Goal: Task Accomplishment & Management: Use online tool/utility

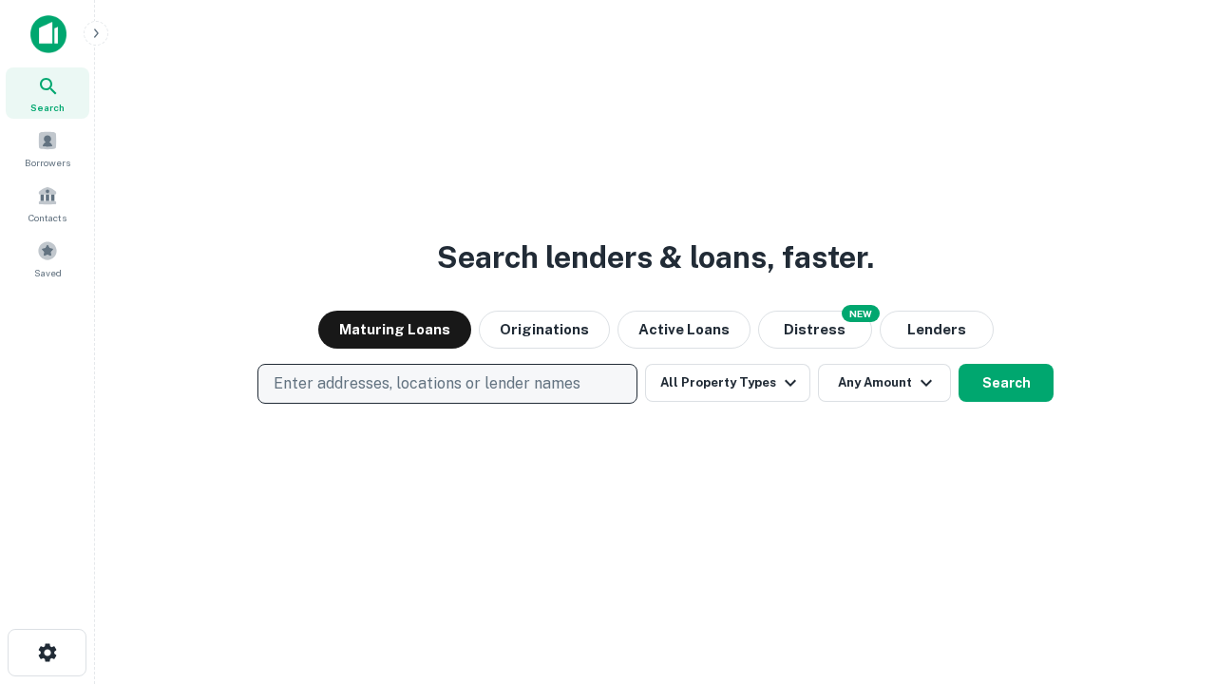
click at [446, 384] on p "Enter addresses, locations or lender names" at bounding box center [427, 383] width 307 height 23
type input "**********"
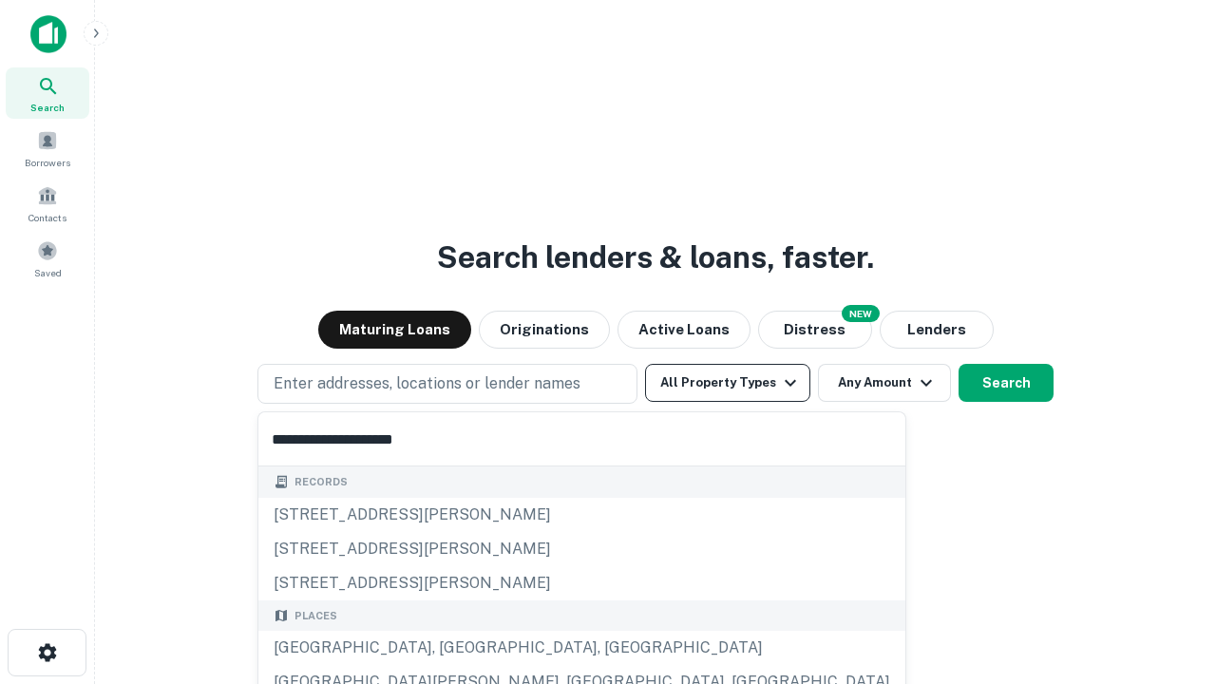
click at [454, 648] on div "[GEOGRAPHIC_DATA], [GEOGRAPHIC_DATA], [GEOGRAPHIC_DATA]" at bounding box center [581, 648] width 647 height 34
click at [727, 383] on button "All Property Types" at bounding box center [727, 383] width 165 height 38
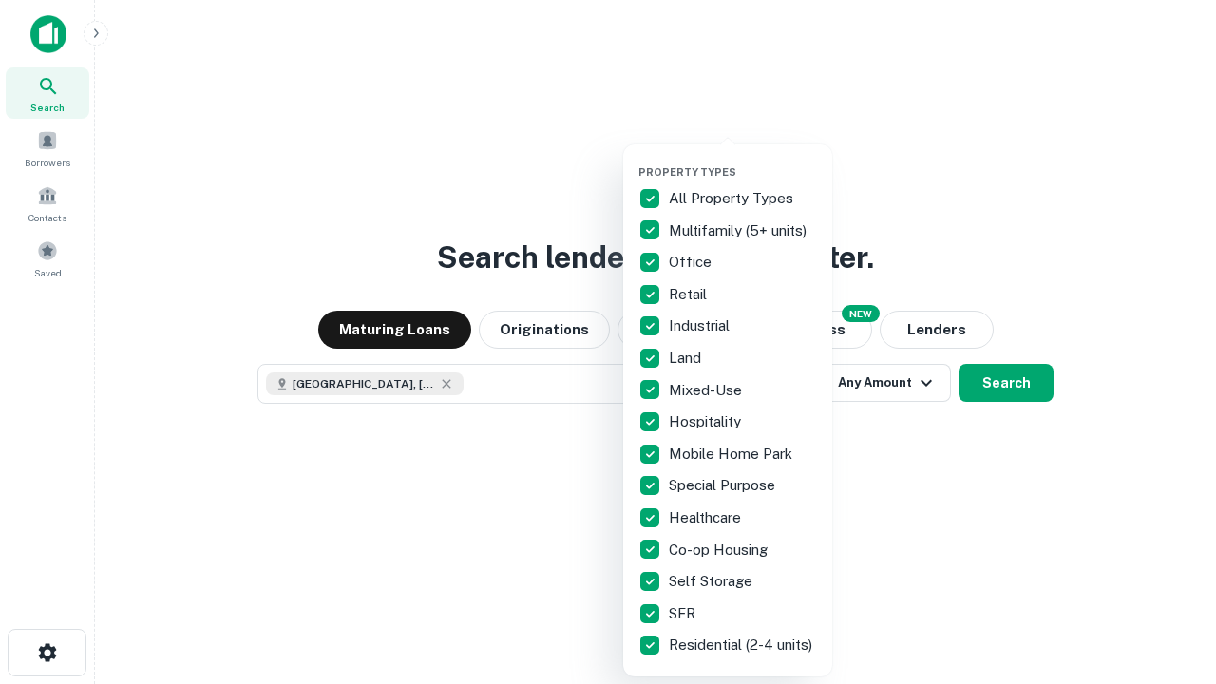
click at [743, 160] on button "button" at bounding box center [742, 160] width 209 height 1
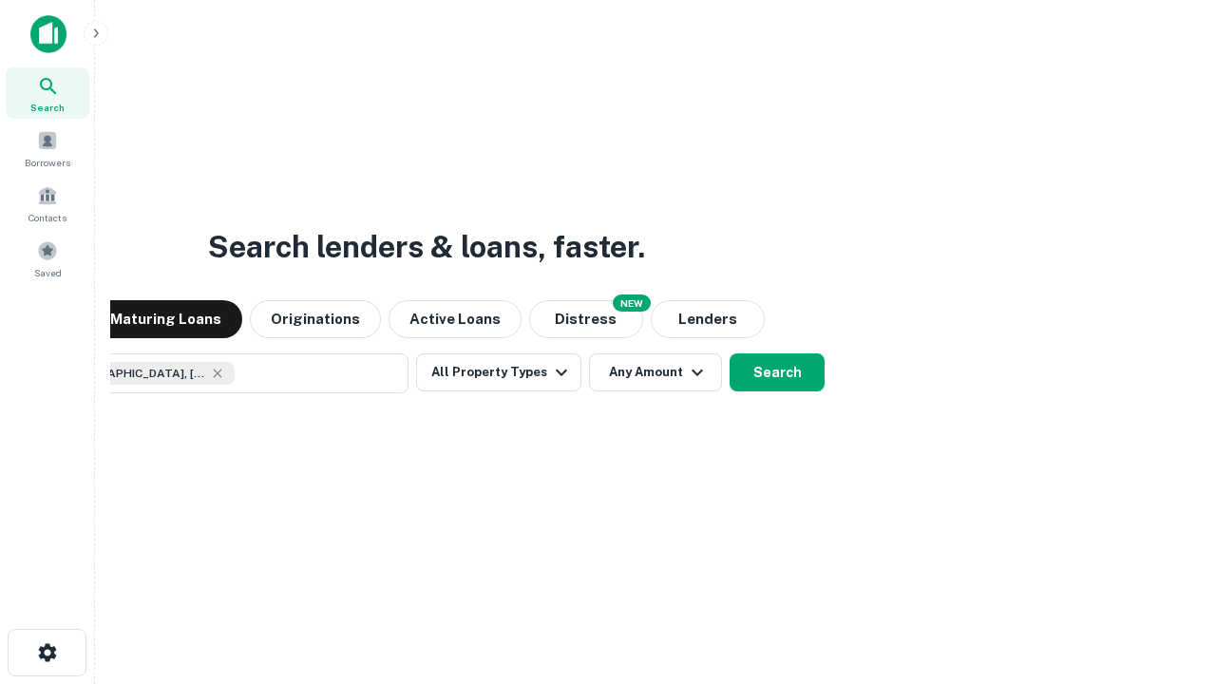
scroll to position [30, 0]
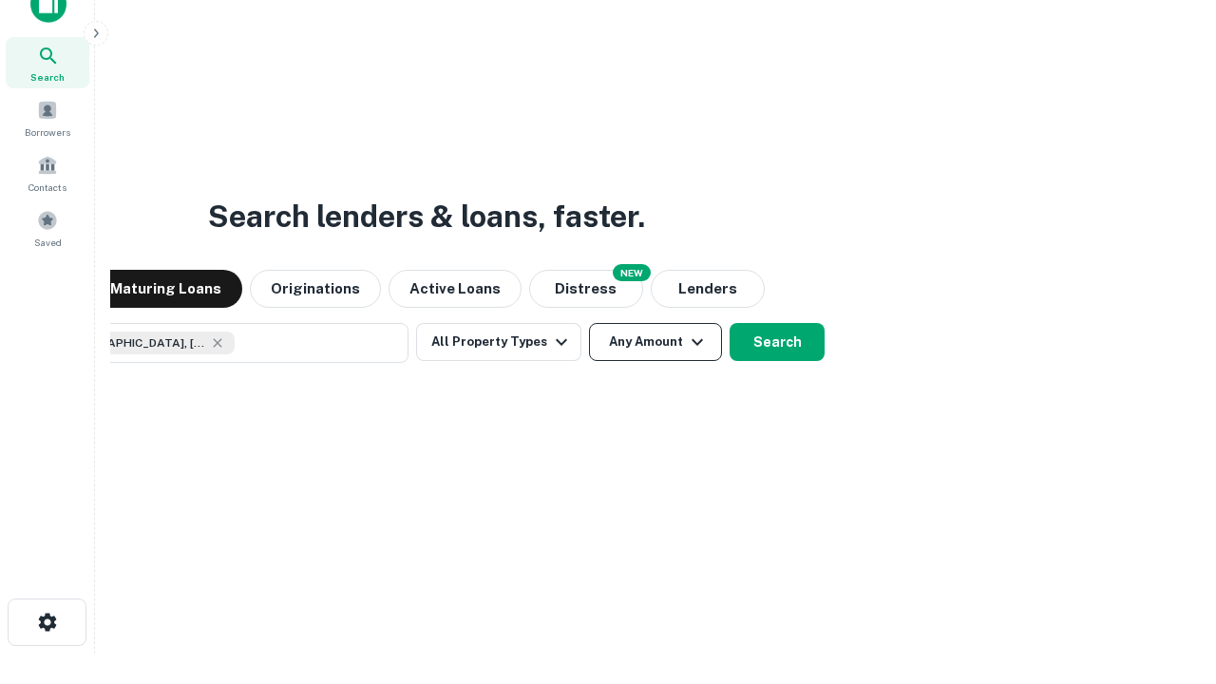
click at [589, 323] on button "Any Amount" at bounding box center [655, 342] width 133 height 38
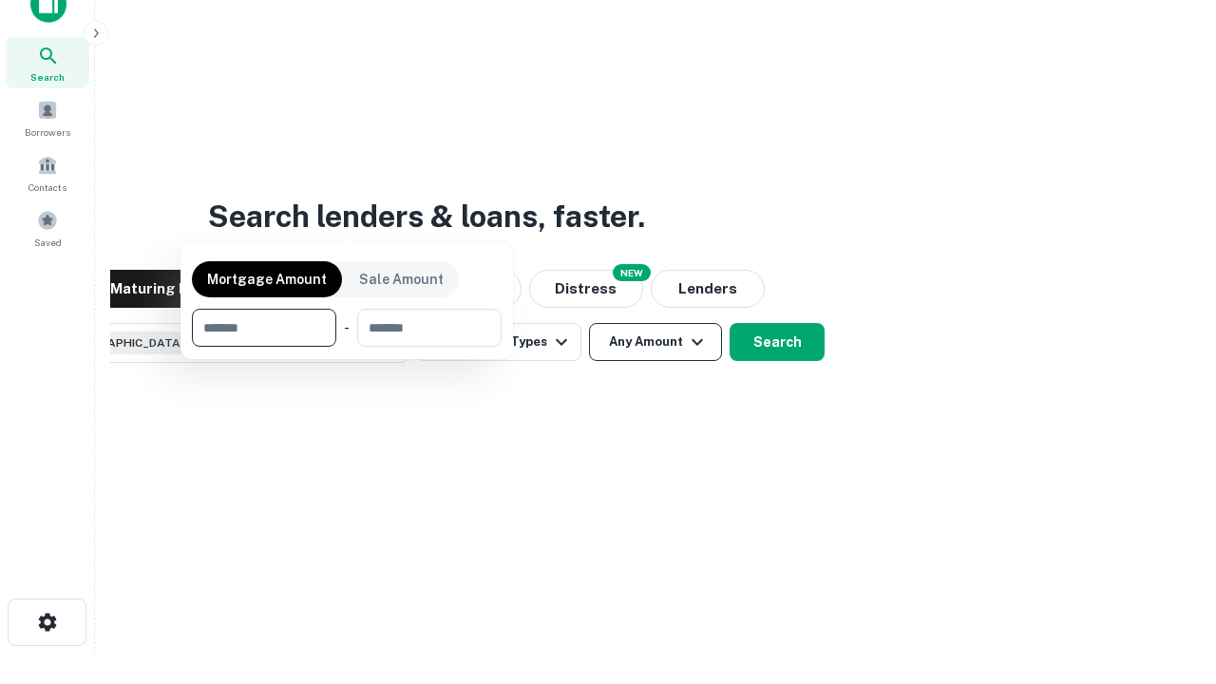
scroll to position [137, 538]
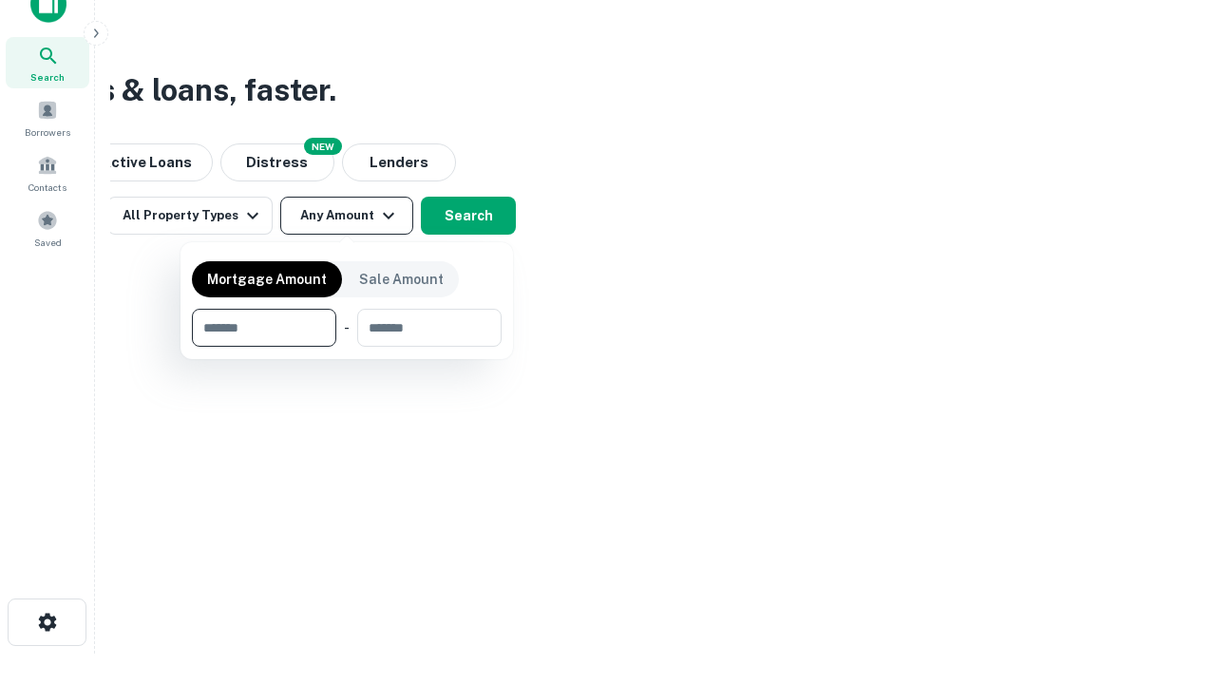
type input "*******"
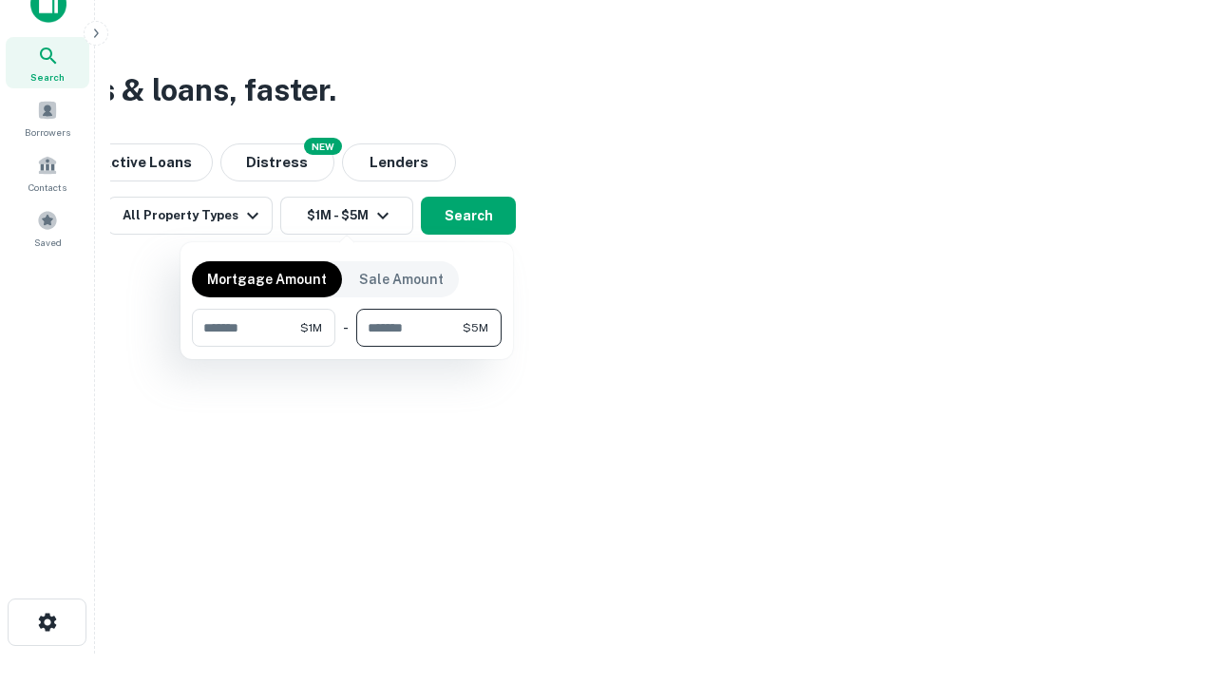
type input "*******"
click at [347, 347] on button "button" at bounding box center [347, 347] width 310 height 1
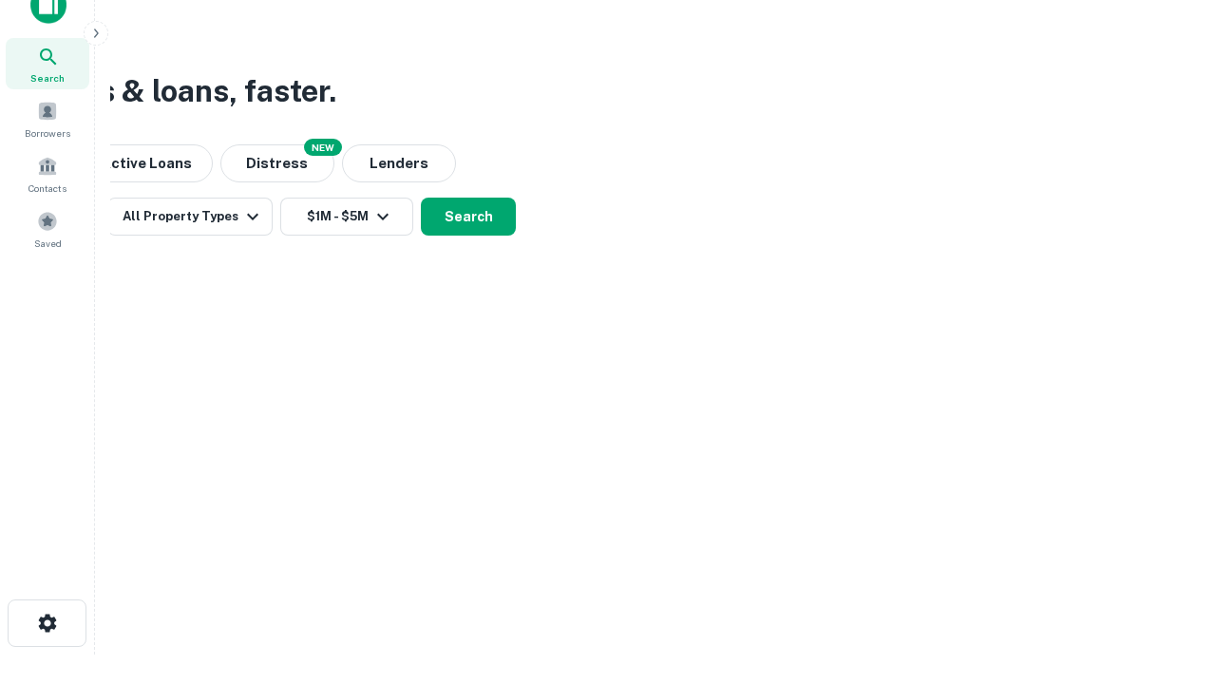
scroll to position [10, 350]
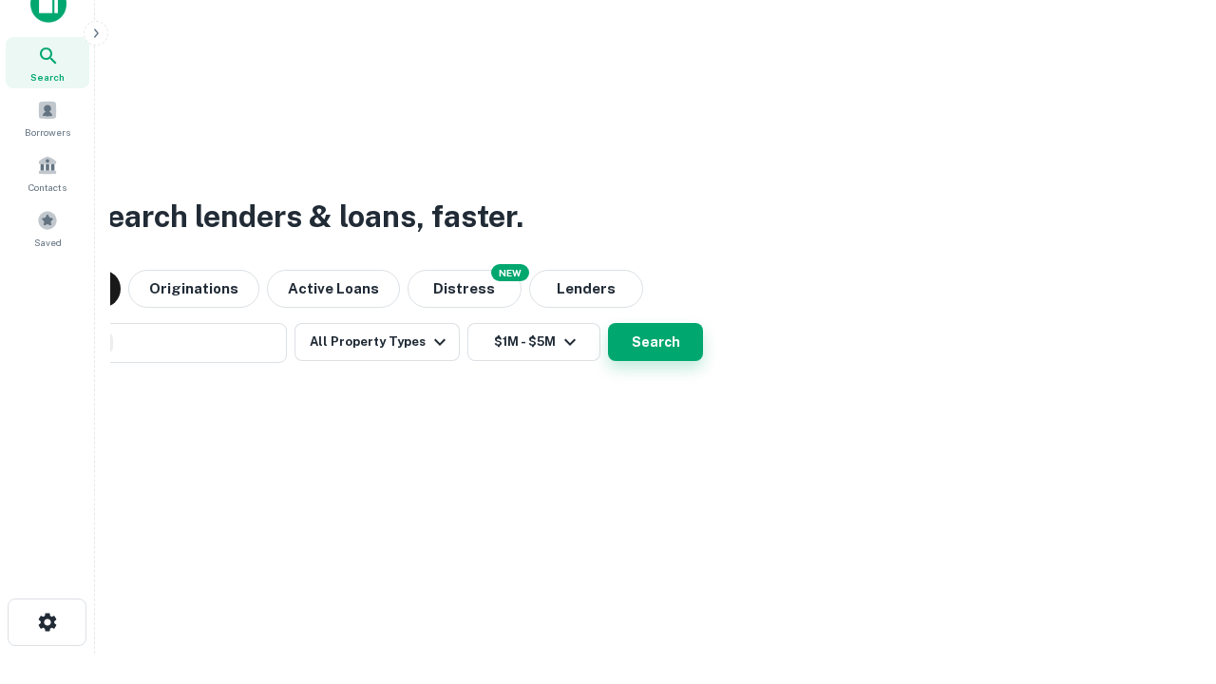
click at [608, 323] on button "Search" at bounding box center [655, 342] width 95 height 38
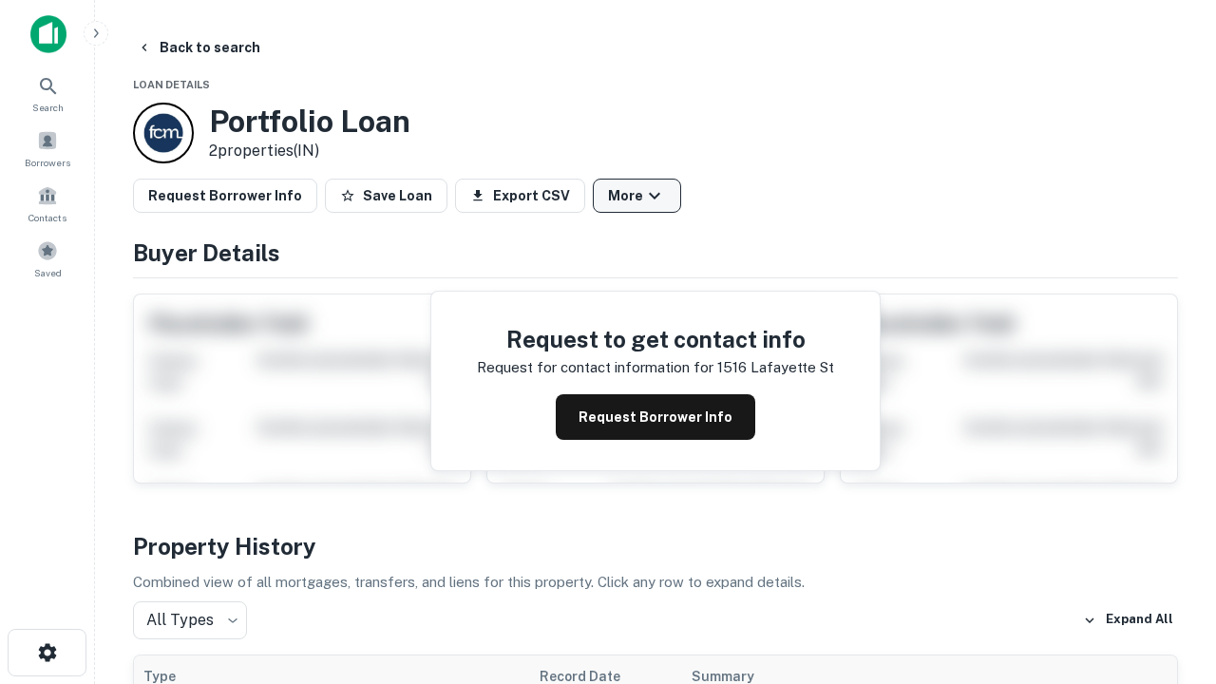
click at [636, 196] on button "More" at bounding box center [637, 196] width 88 height 34
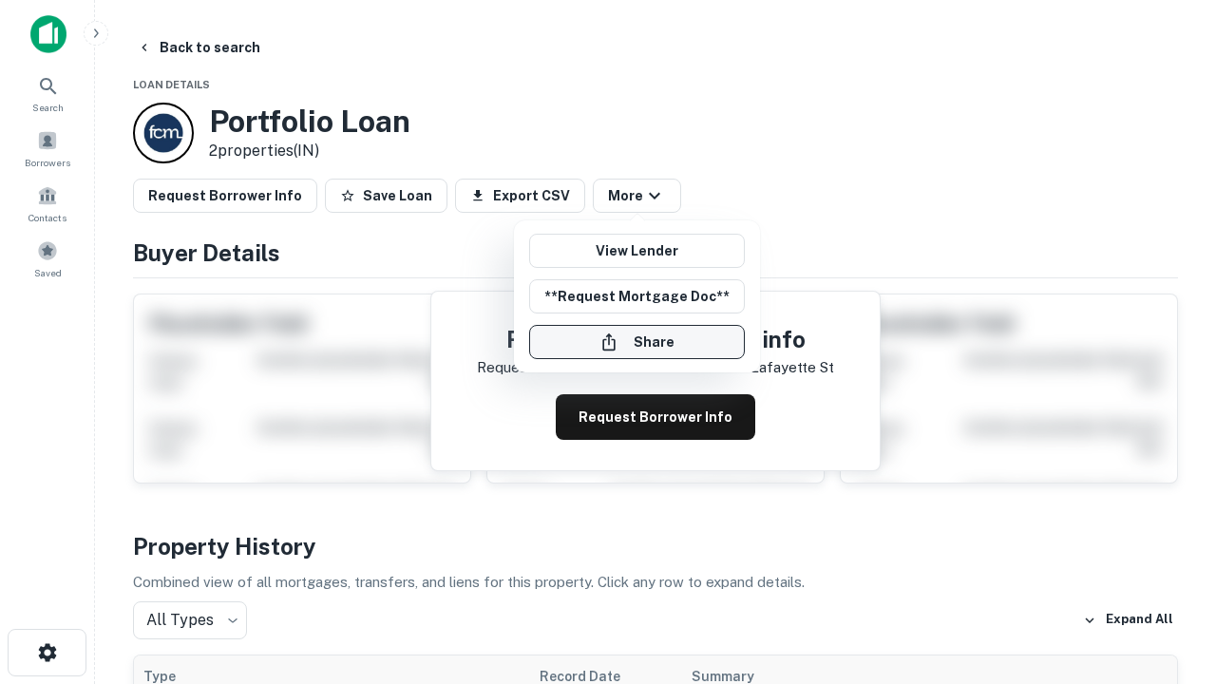
click at [636, 342] on button "Share" at bounding box center [637, 342] width 216 height 34
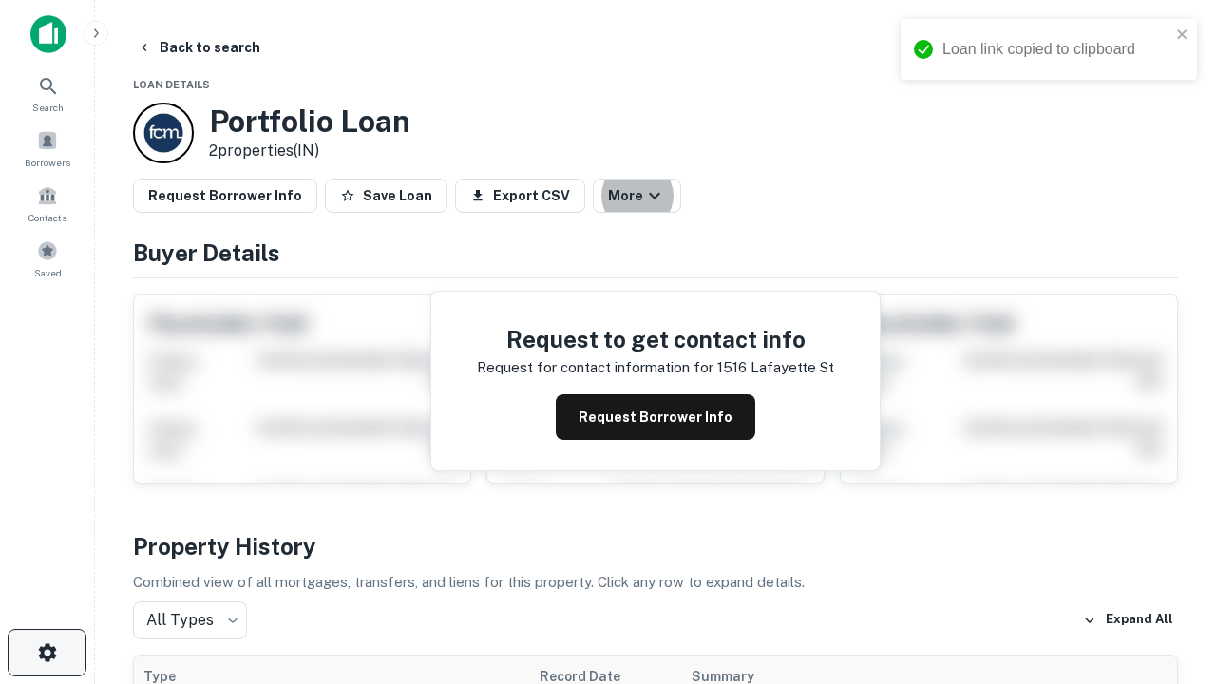
click at [47, 652] on icon "button" at bounding box center [47, 652] width 23 height 23
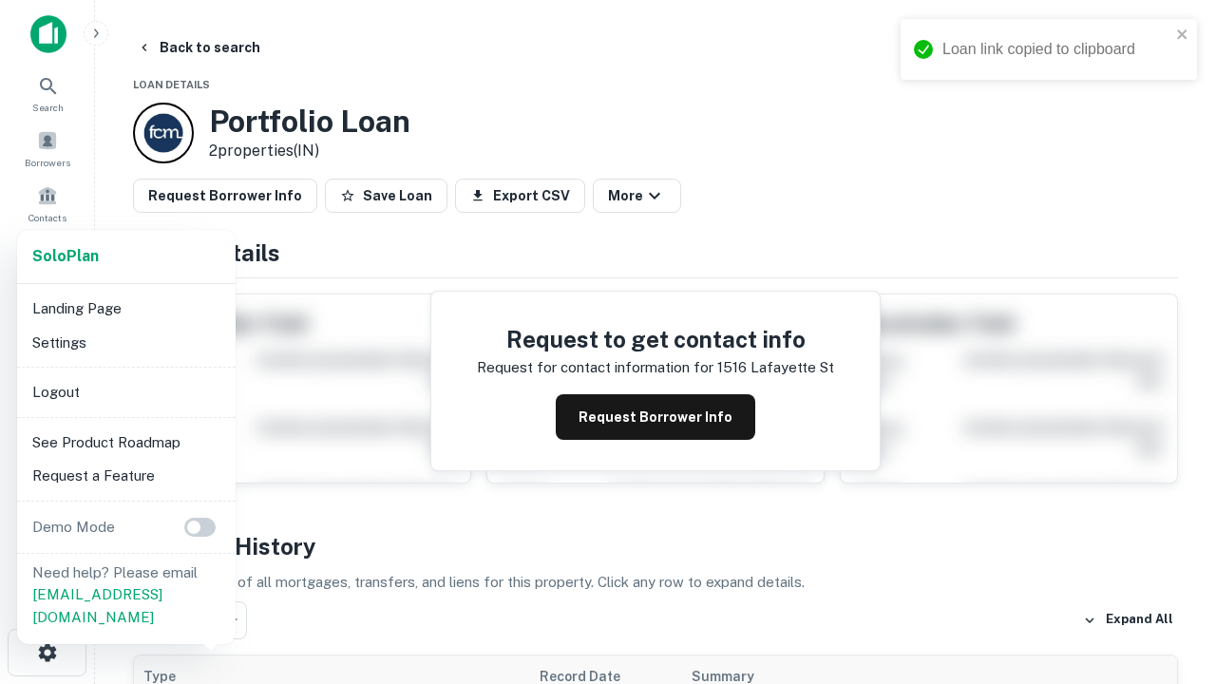
click at [125, 391] on li "Logout" at bounding box center [126, 392] width 203 height 34
